Goal: Navigation & Orientation: Find specific page/section

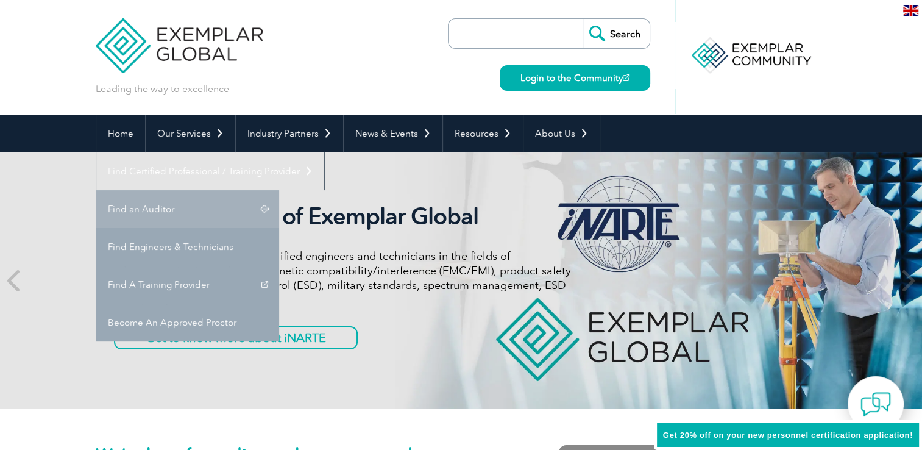
click at [279, 190] on link "Find an Auditor" at bounding box center [187, 209] width 183 height 38
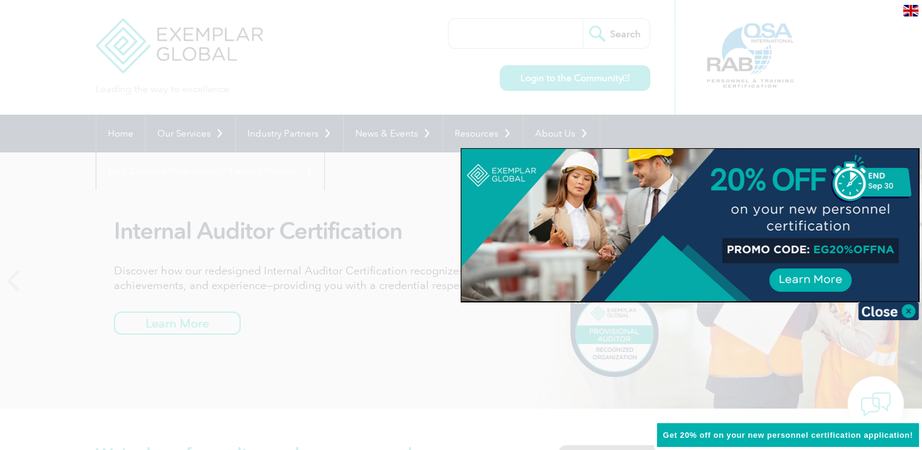
click at [897, 313] on img at bounding box center [888, 311] width 61 height 18
